Goal: Task Accomplishment & Management: Manage account settings

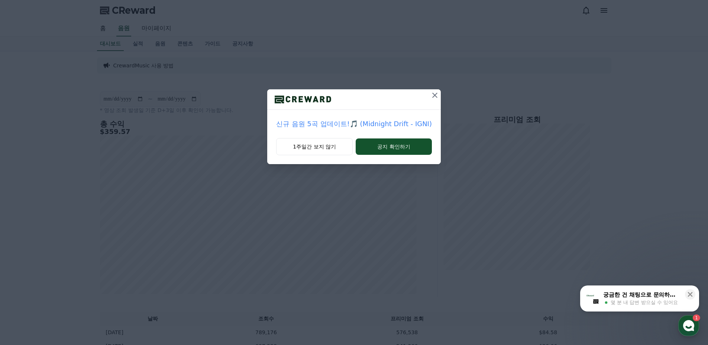
click at [436, 96] on icon at bounding box center [434, 95] width 9 height 9
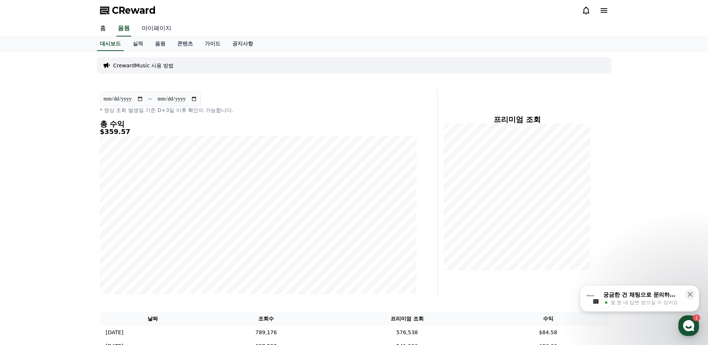
click at [152, 30] on link "마이페이지" at bounding box center [157, 29] width 42 height 16
select select "**********"
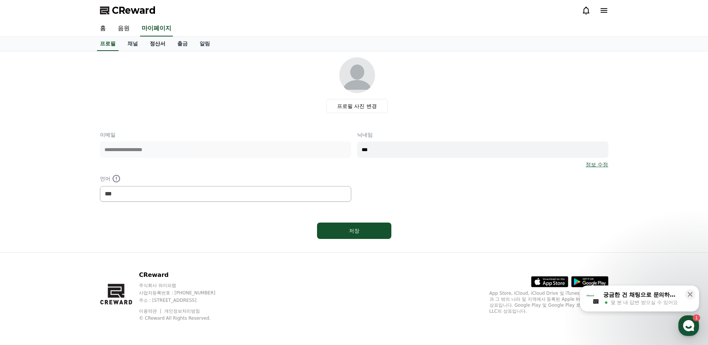
click at [162, 43] on link "정산서" at bounding box center [158, 44] width 28 height 14
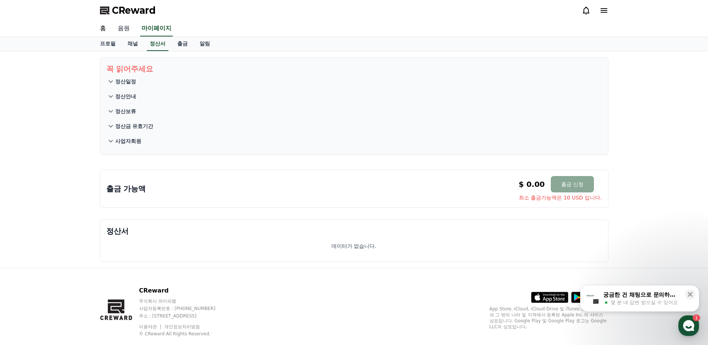
click at [127, 28] on link "음원" at bounding box center [124, 29] width 24 height 16
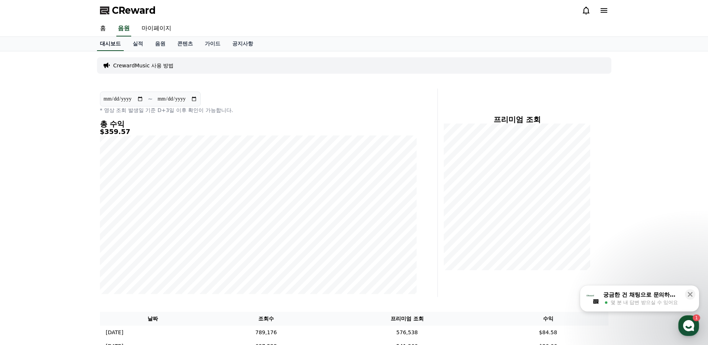
click at [110, 46] on link "대시보드" at bounding box center [110, 44] width 27 height 14
click at [135, 42] on link "실적" at bounding box center [138, 44] width 22 height 14
